Goal: Find specific page/section: Find specific page/section

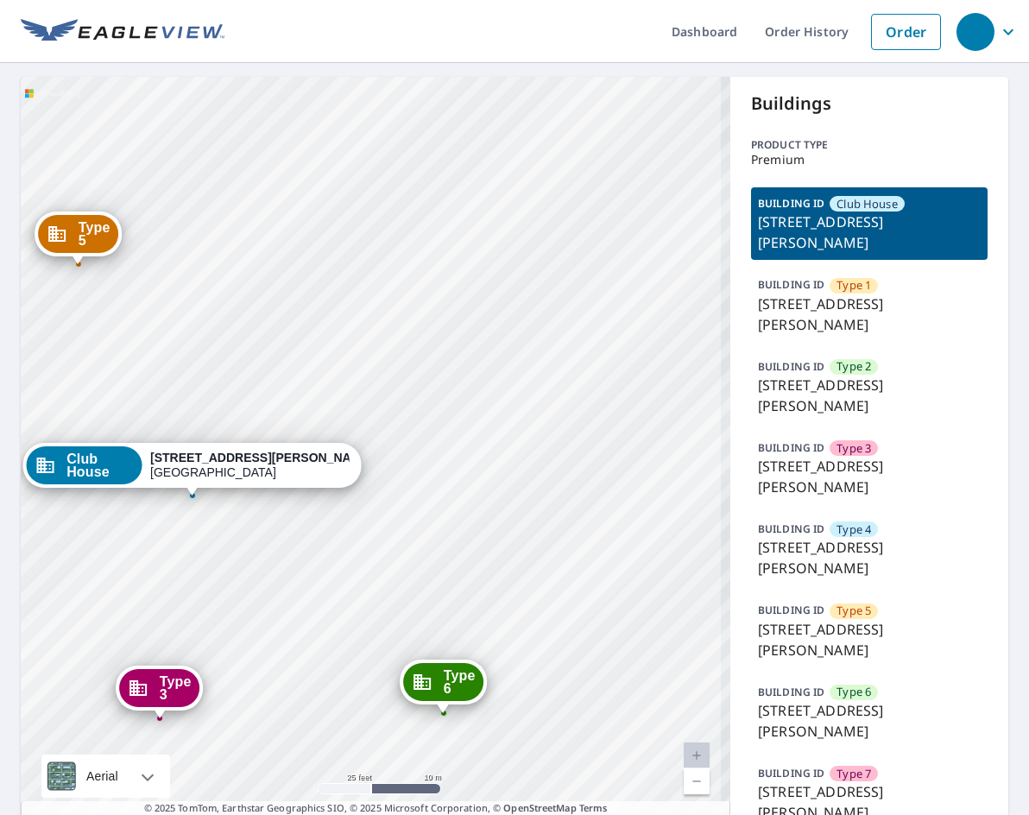
drag, startPoint x: 229, startPoint y: 533, endPoint x: 305, endPoint y: 359, distance: 189.4
click at [305, 359] on div "Type 1 6009 Vermillion St Fort Worth, TX 76119 Type 2 6005 Vermillion St Fort W…" at bounding box center [376, 460] width 710 height 767
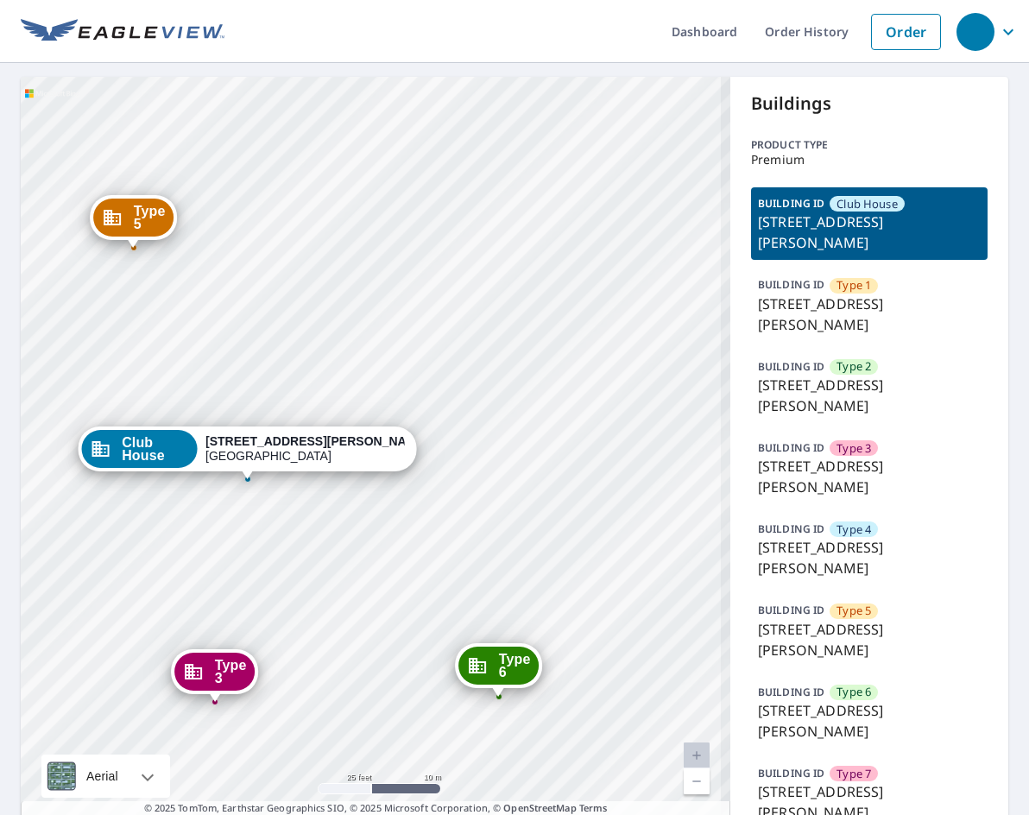
drag, startPoint x: 237, startPoint y: 550, endPoint x: 294, endPoint y: 534, distance: 60.1
click at [294, 534] on div "Type 1 6009 Vermillion St Fort Worth, TX 76119 Type 2 6005 Vermillion St Fort W…" at bounding box center [376, 460] width 710 height 767
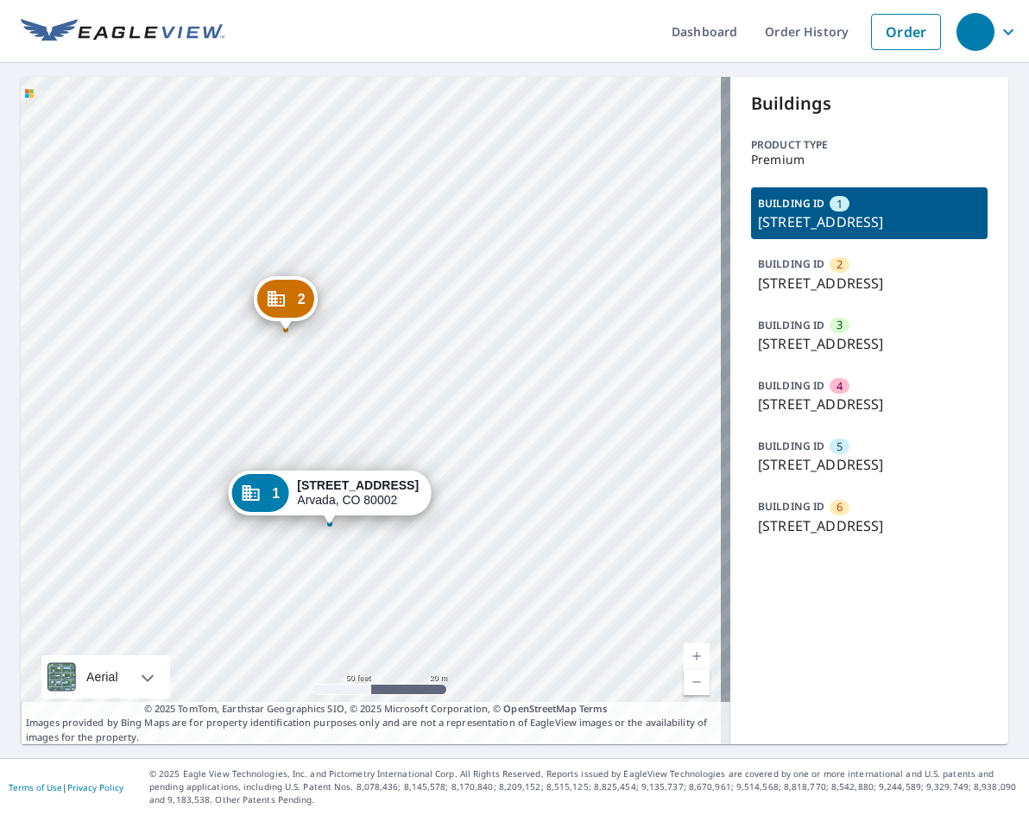
drag, startPoint x: 470, startPoint y: 402, endPoint x: 261, endPoint y: 410, distance: 209.1
click at [261, 410] on div "2 12630 W 51st Pl Arvada, CO 80002 3 9800 W 51st Pl Arvada, CO 80002 4 9900 W 5…" at bounding box center [376, 410] width 710 height 667
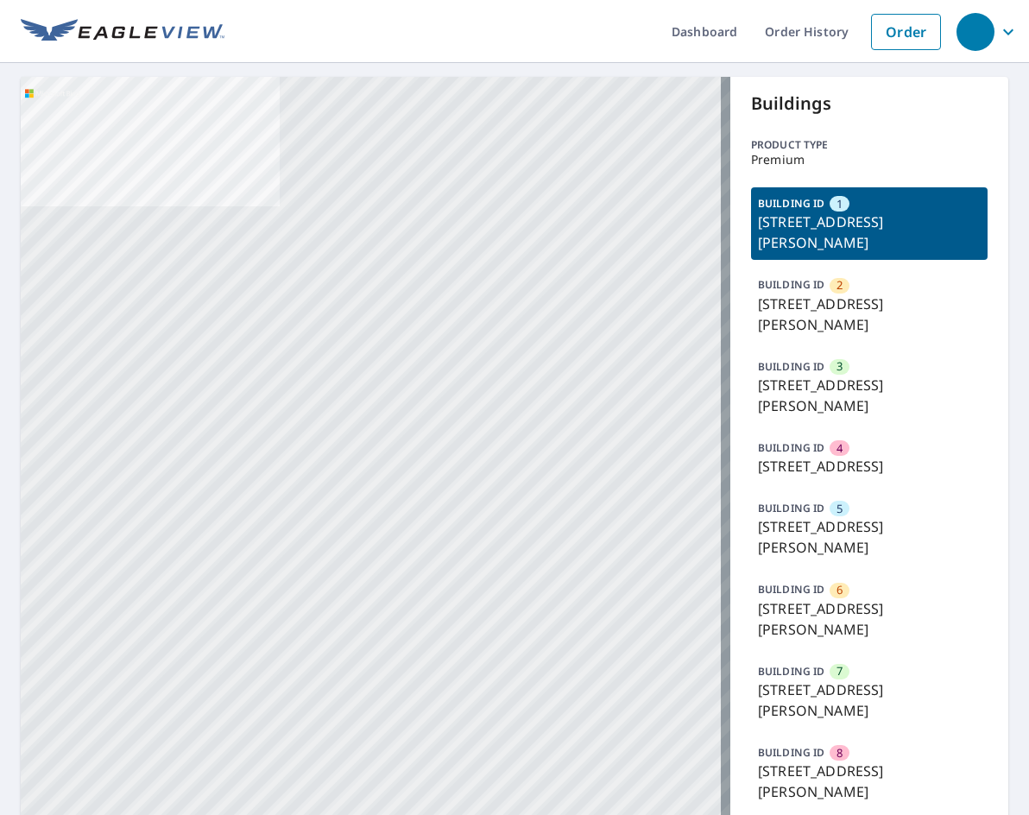
click at [861, 477] on p "[STREET_ADDRESS]" at bounding box center [869, 466] width 223 height 21
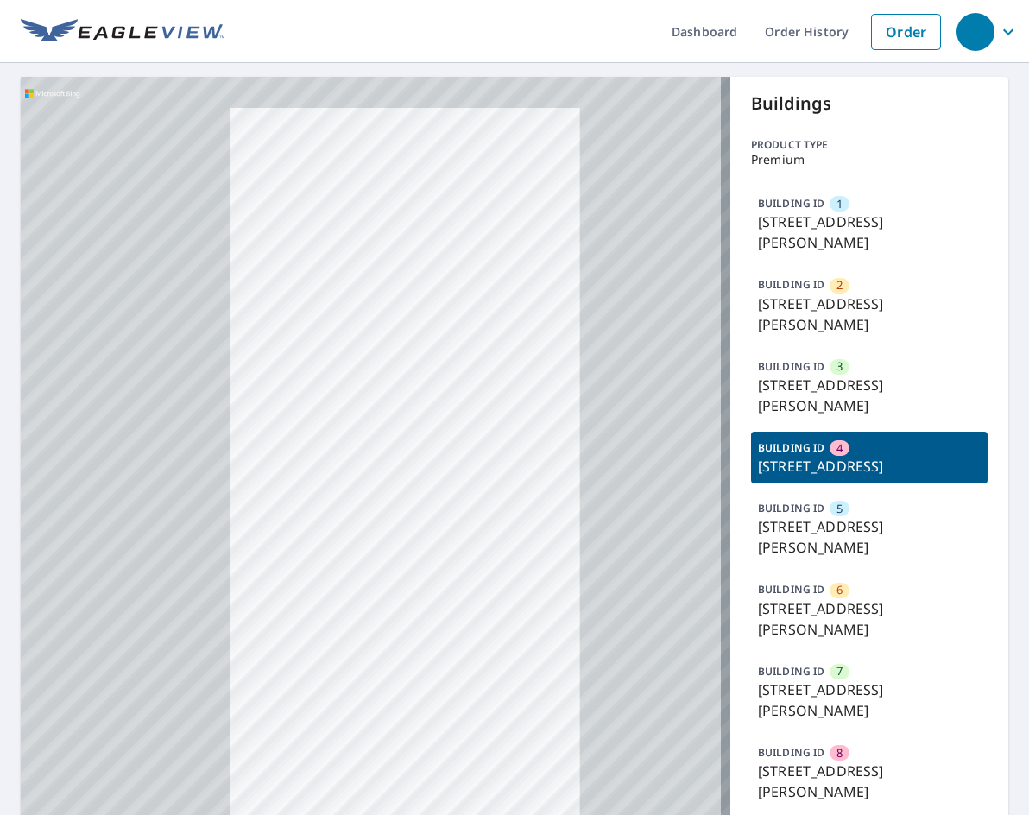
drag, startPoint x: 455, startPoint y: 484, endPoint x: 442, endPoint y: 376, distance: 107.8
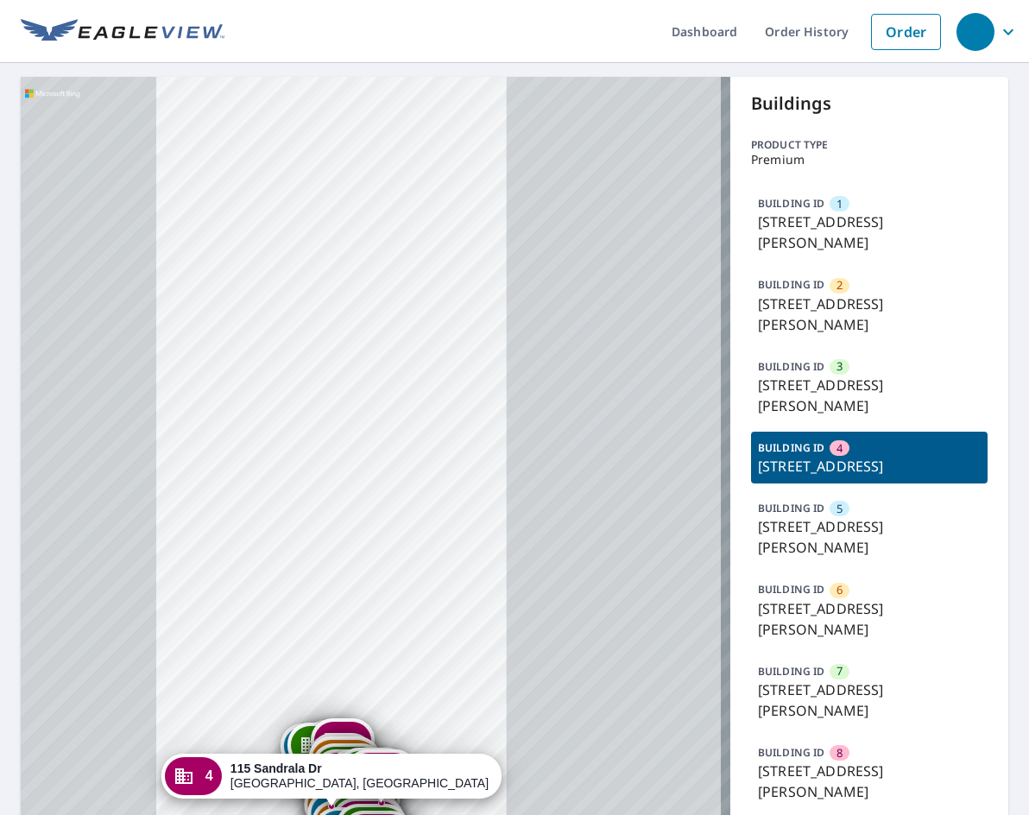
drag, startPoint x: 398, startPoint y: 540, endPoint x: 323, endPoint y: 368, distance: 188.3
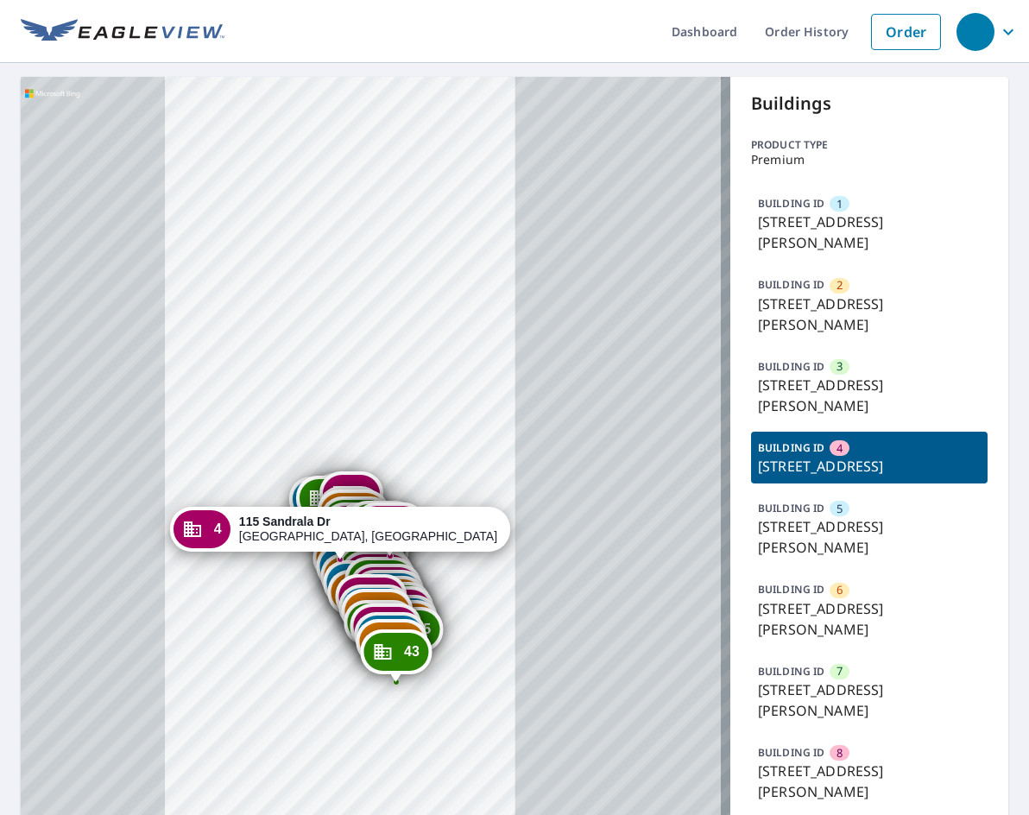
drag, startPoint x: 354, startPoint y: 588, endPoint x: 363, endPoint y: 341, distance: 247.1
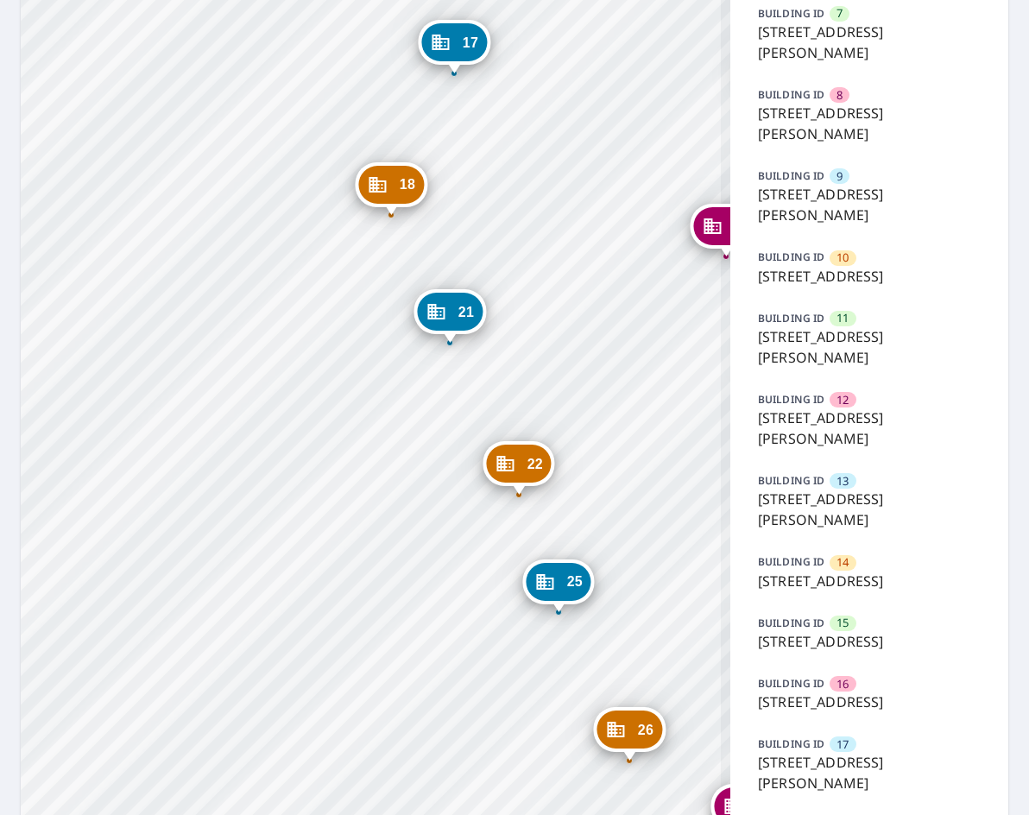
scroll to position [691, 0]
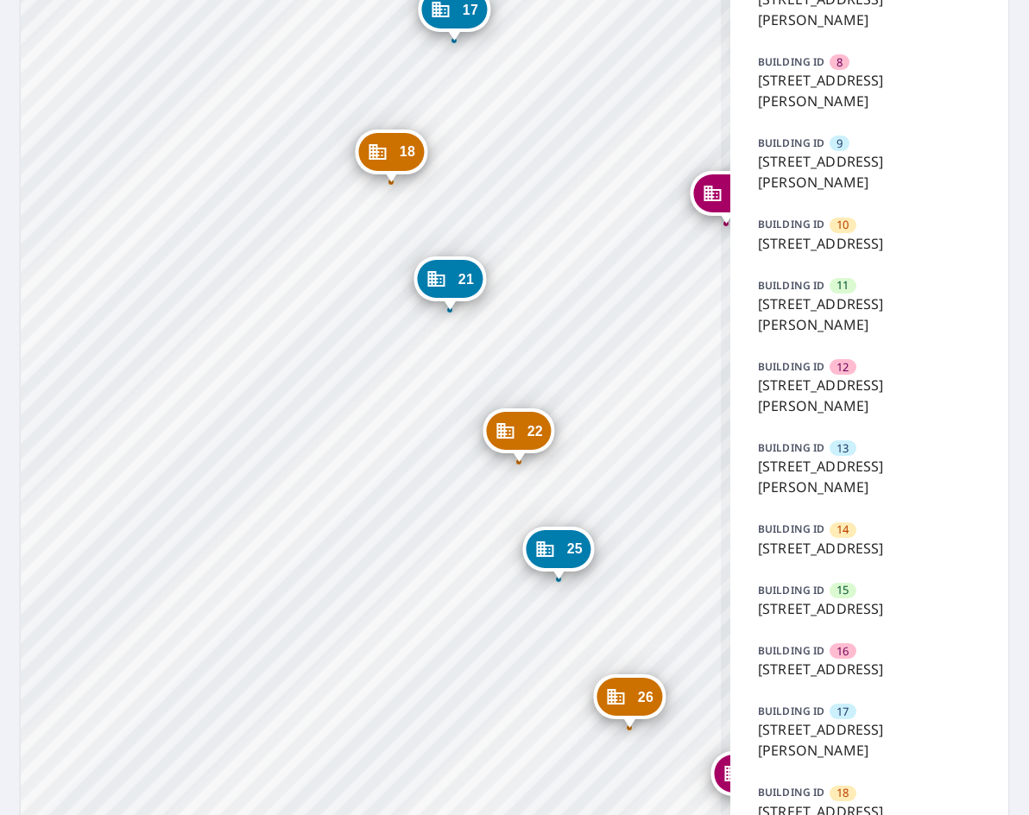
click at [855, 559] on p "[STREET_ADDRESS]" at bounding box center [869, 548] width 223 height 21
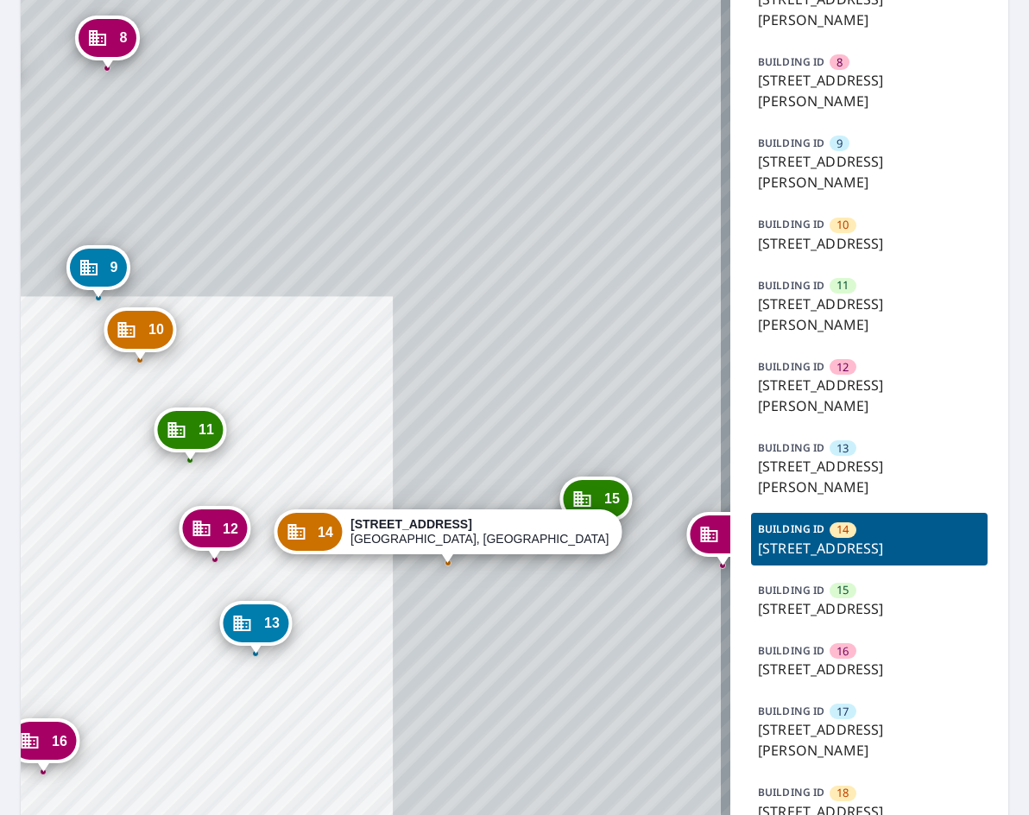
drag, startPoint x: 438, startPoint y: 320, endPoint x: 475, endPoint y: 301, distance: 41.7
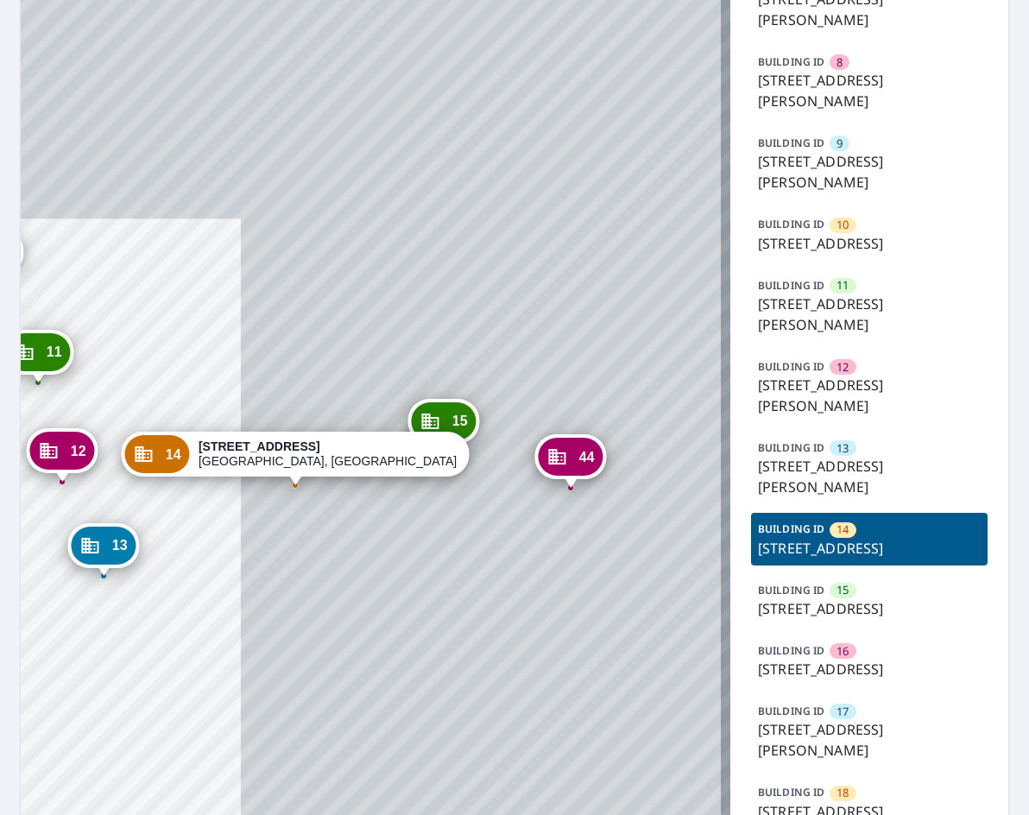
drag, startPoint x: 483, startPoint y: 515, endPoint x: 376, endPoint y: 542, distance: 109.5
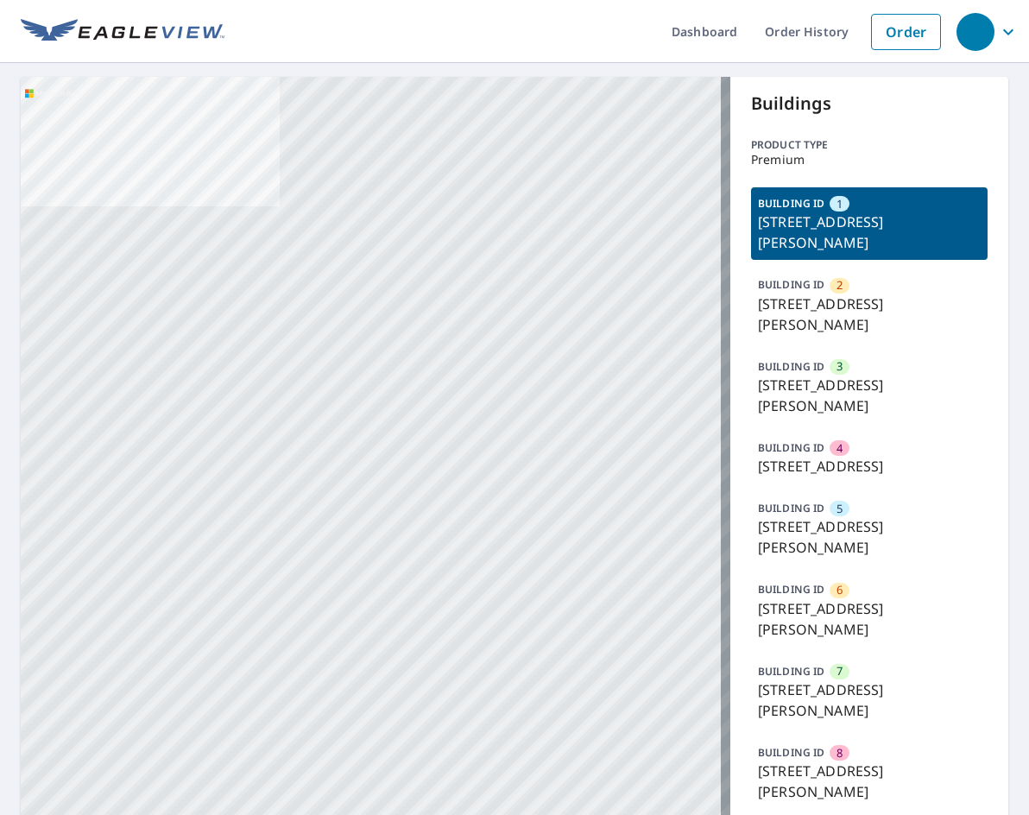
click at [844, 297] on p "[STREET_ADDRESS][PERSON_NAME]" at bounding box center [869, 314] width 223 height 41
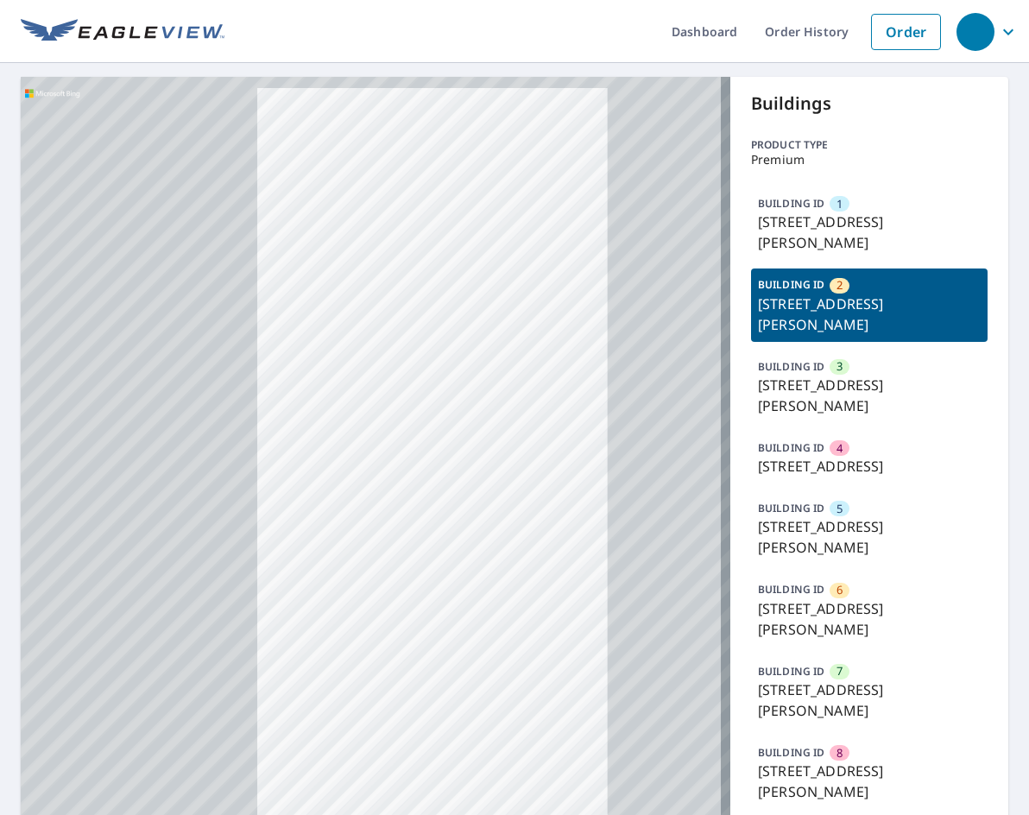
drag, startPoint x: 382, startPoint y: 415, endPoint x: 392, endPoint y: 354, distance: 62.0
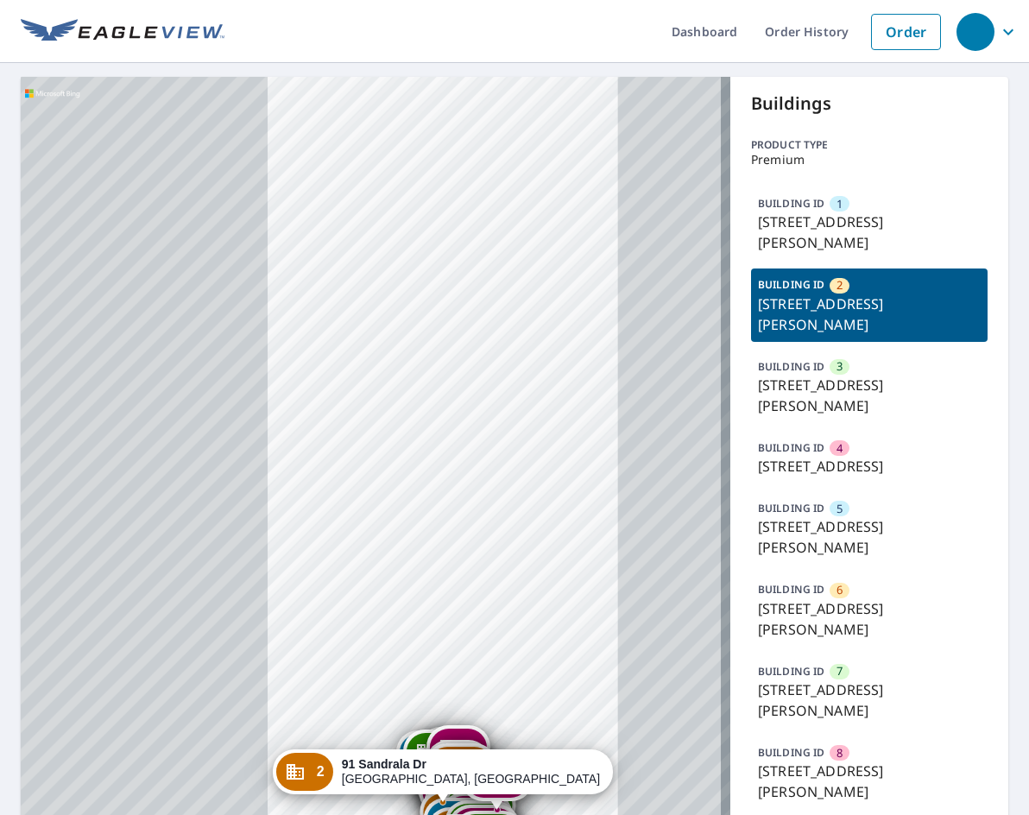
drag, startPoint x: 423, startPoint y: 278, endPoint x: 420, endPoint y: 246, distance: 32.1
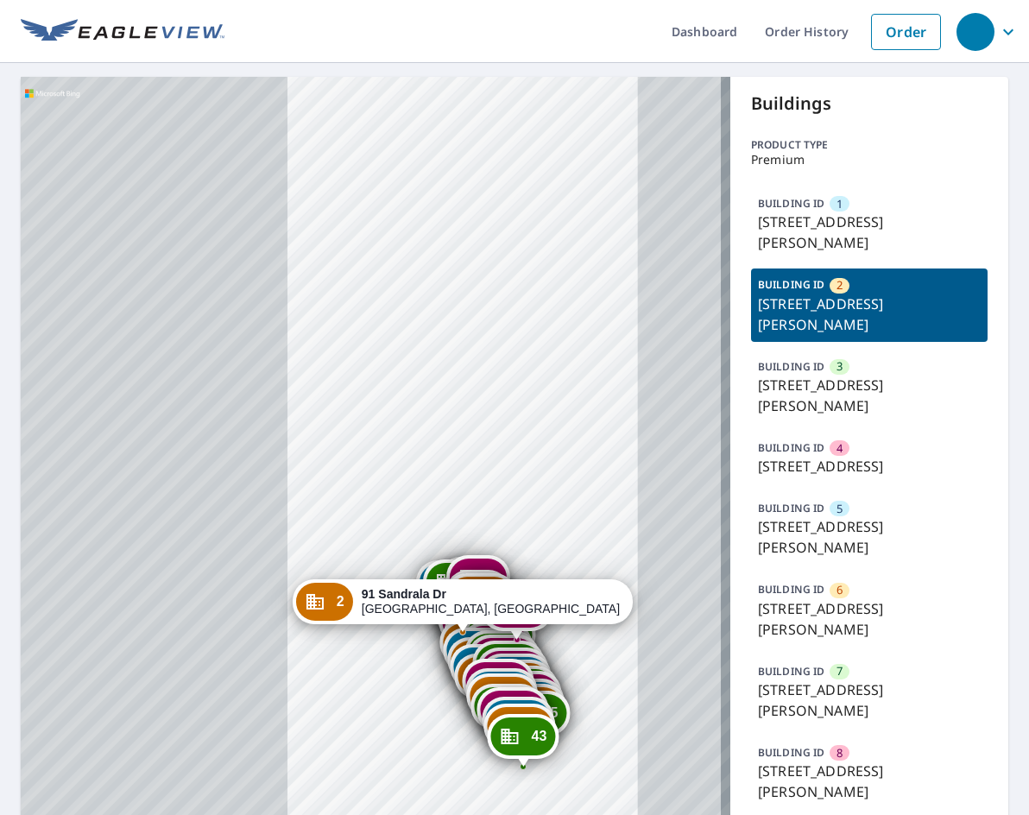
drag, startPoint x: 433, startPoint y: 518, endPoint x: 458, endPoint y: 313, distance: 207.0
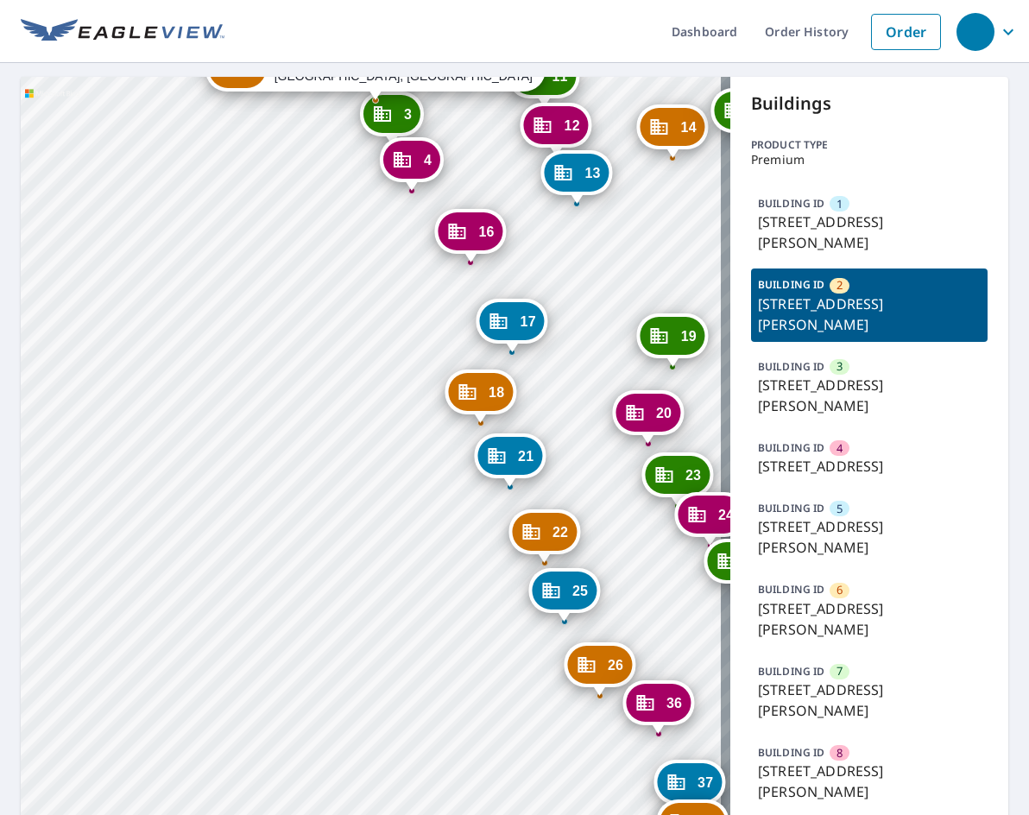
drag, startPoint x: 527, startPoint y: 672, endPoint x: 417, endPoint y: 224, distance: 460.5
